Goal: Entertainment & Leisure: Consume media (video, audio)

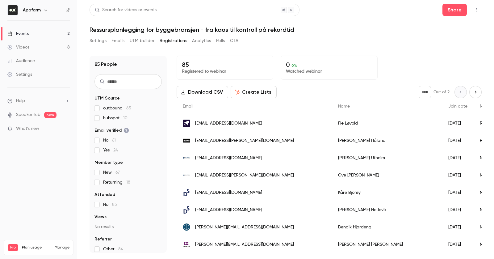
click at [99, 39] on button "Settings" at bounding box center [98, 41] width 17 height 10
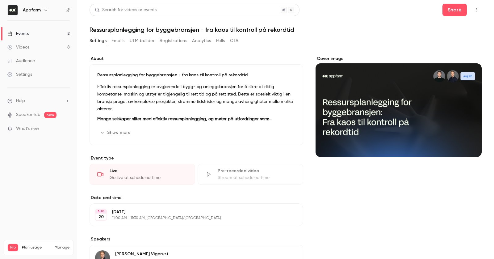
click at [236, 41] on button "CTA" at bounding box center [234, 41] width 8 height 10
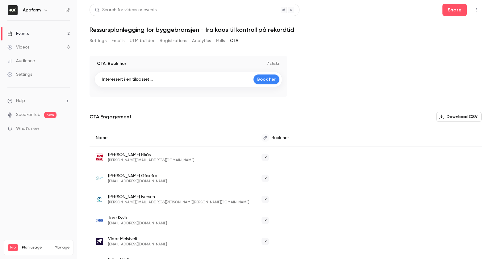
click at [199, 41] on button "Analytics" at bounding box center [201, 41] width 19 height 10
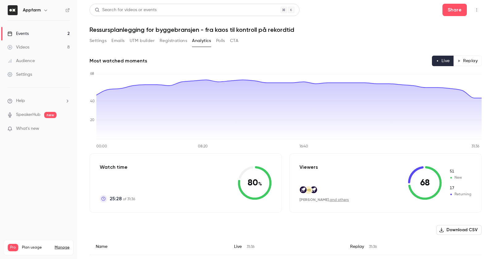
click at [104, 44] on button "Settings" at bounding box center [98, 41] width 17 height 10
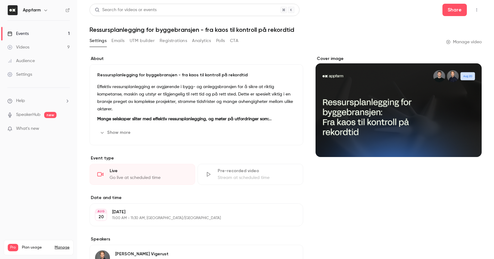
click at [27, 49] on div "Videos" at bounding box center [18, 47] width 22 height 6
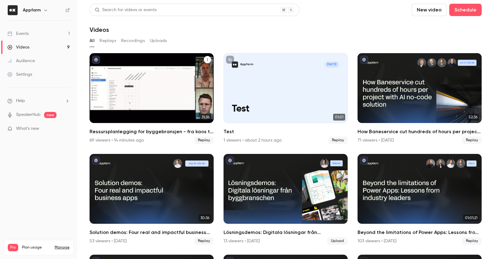
click at [152, 68] on div "Ressursplanlegging for byggebransjen - fra kaos til kontroll på rekordtid" at bounding box center [152, 88] width 124 height 70
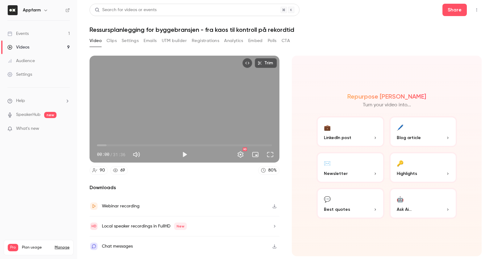
click at [125, 245] on div "Chat messages" at bounding box center [117, 245] width 31 height 7
click at [183, 156] on button "Play" at bounding box center [184, 154] width 12 height 12
click at [183, 156] on button "Pause" at bounding box center [184, 154] width 12 height 12
type input "***"
click at [107, 41] on button "Clips" at bounding box center [112, 41] width 10 height 10
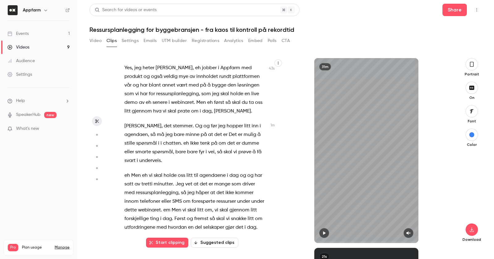
scroll to position [113, 0]
click at [470, 66] on icon "button" at bounding box center [471, 64] width 5 height 7
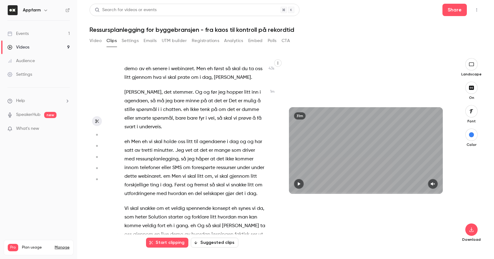
scroll to position [154, 0]
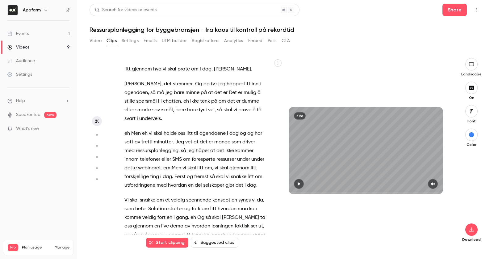
click at [235, 43] on button "Analytics" at bounding box center [233, 41] width 19 height 10
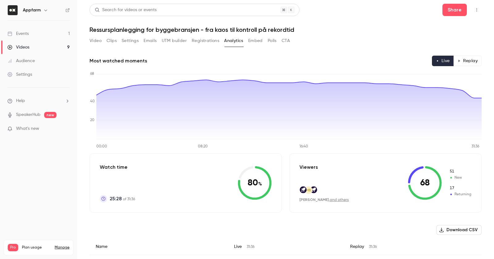
click at [202, 40] on button "Registrations" at bounding box center [205, 41] width 27 height 10
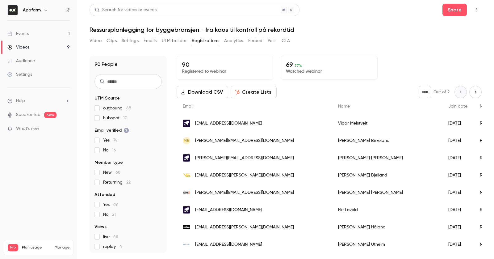
click at [228, 41] on button "Analytics" at bounding box center [233, 41] width 19 height 10
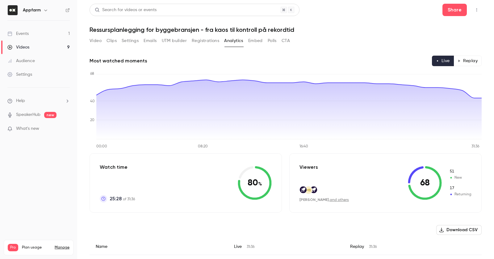
click at [460, 65] on button "Replay" at bounding box center [468, 61] width 28 height 10
